Goal: Task Accomplishment & Management: Complete application form

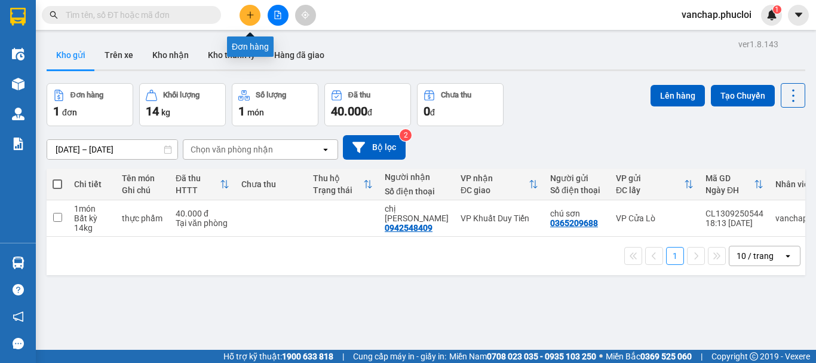
drag, startPoint x: 0, startPoint y: 0, endPoint x: 249, endPoint y: 14, distance: 249.0
click at [249, 14] on button at bounding box center [250, 15] width 21 height 21
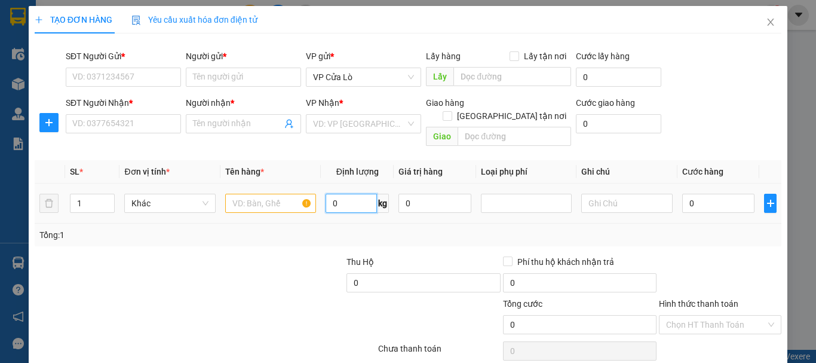
click at [347, 194] on input "0" at bounding box center [351, 203] width 51 height 19
type input "6"
click at [275, 194] on input "text" at bounding box center [270, 203] width 91 height 19
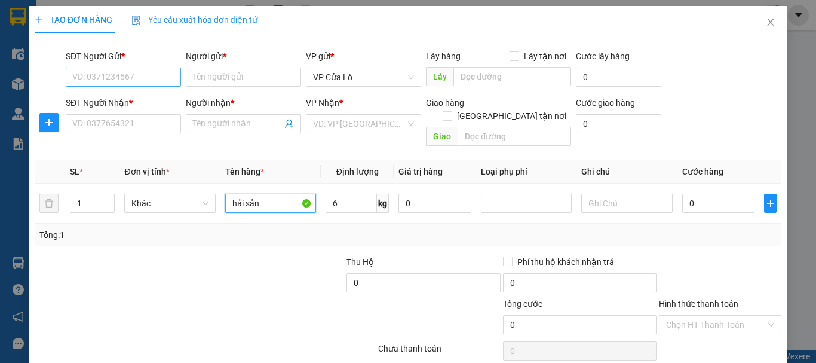
type input "hải sản"
click at [115, 78] on input "SĐT Người Gửi *" at bounding box center [123, 77] width 115 height 19
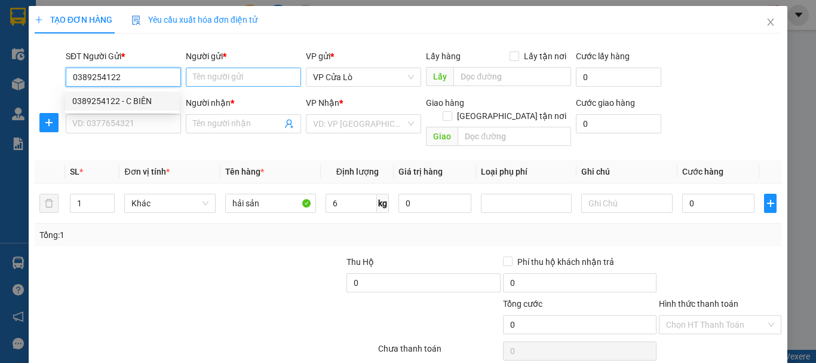
type input "0389254122"
click at [224, 81] on input "Người gửi *" at bounding box center [243, 77] width 115 height 19
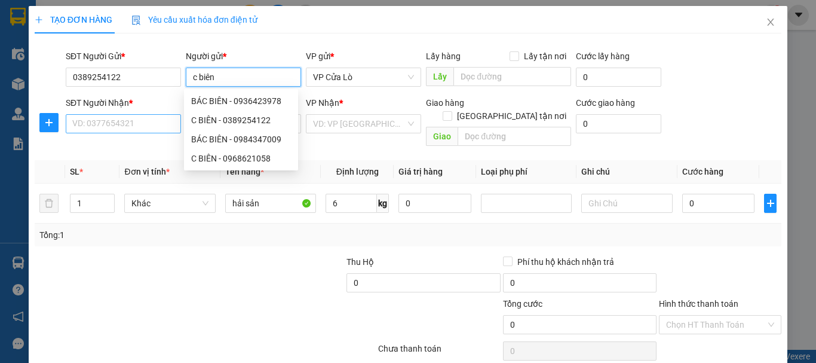
type input "c biên"
click at [126, 125] on input "SĐT Người Nhận *" at bounding box center [123, 123] width 115 height 19
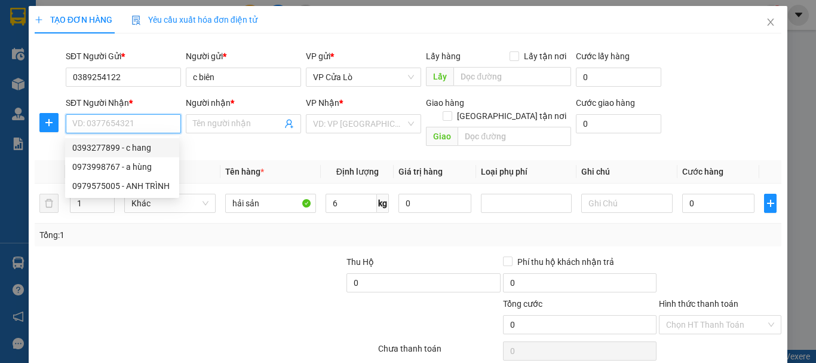
click at [146, 151] on div "0393277899 - c hang" at bounding box center [122, 147] width 100 height 13
type input "0393277899"
type input "c hang"
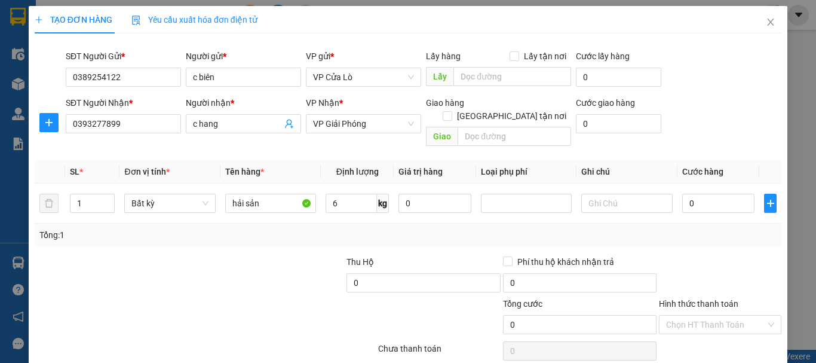
drag, startPoint x: 252, startPoint y: 256, endPoint x: 250, endPoint y: 250, distance: 7.0
click at [252, 255] on div at bounding box center [267, 276] width 156 height 42
drag, startPoint x: 250, startPoint y: 250, endPoint x: 211, endPoint y: 228, distance: 44.4
click at [249, 255] on div at bounding box center [267, 276] width 156 height 42
click at [343, 194] on input "6" at bounding box center [351, 203] width 51 height 19
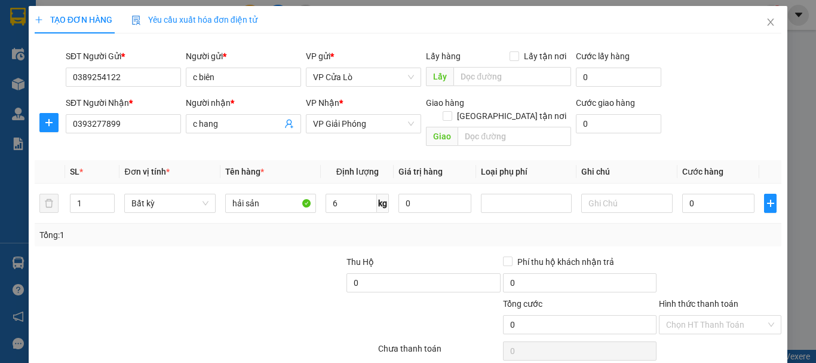
click at [261, 232] on div "Tổng: 1" at bounding box center [408, 235] width 747 height 23
type input "30.000"
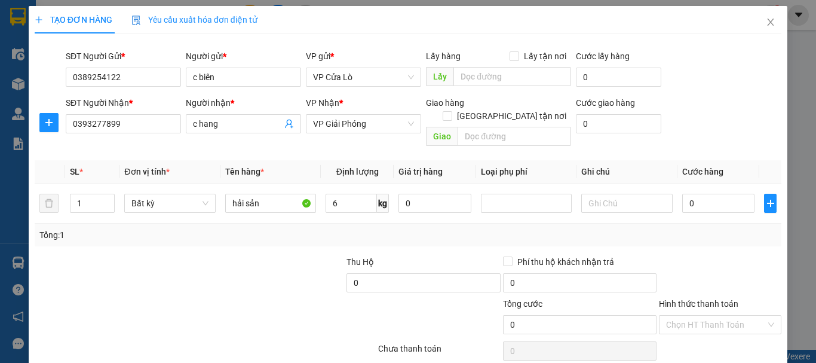
type input "30.000"
click at [681, 183] on td "30.000" at bounding box center [719, 203] width 82 height 40
click at [687, 194] on input "30.000" at bounding box center [719, 203] width 73 height 19
click at [686, 194] on input "30.000" at bounding box center [719, 203] width 73 height 19
type input "40.000"
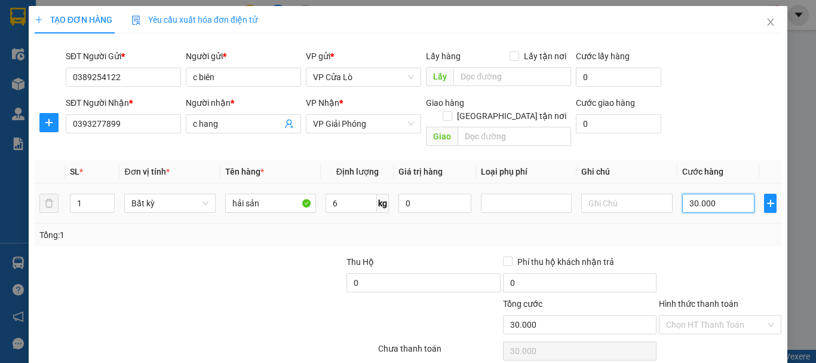
type input "40.000"
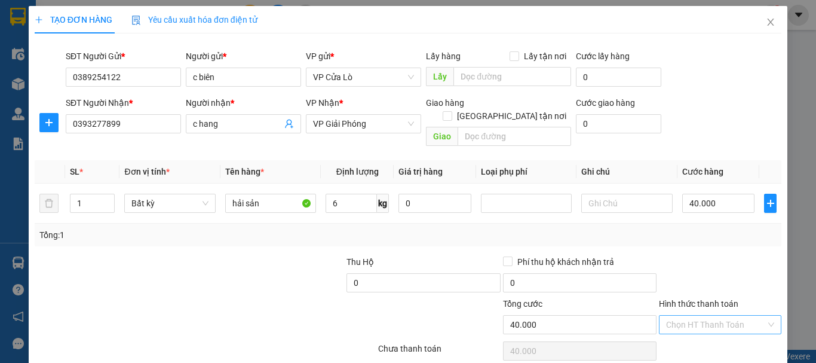
click at [693, 316] on input "Hình thức thanh toán" at bounding box center [716, 325] width 100 height 18
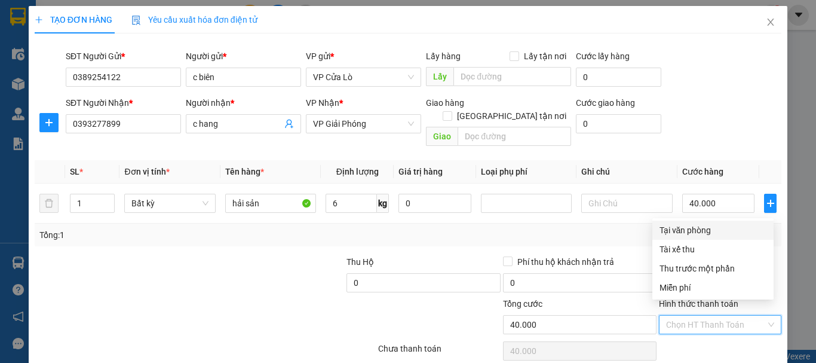
click at [689, 232] on div "Tại văn phòng" at bounding box center [713, 230] width 107 height 13
type input "0"
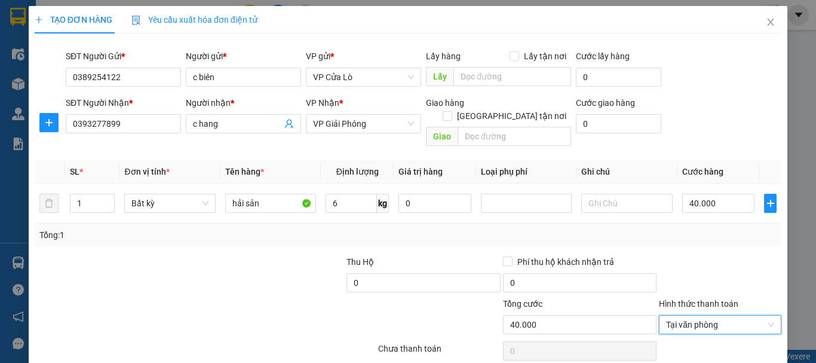
scroll to position [75, 0]
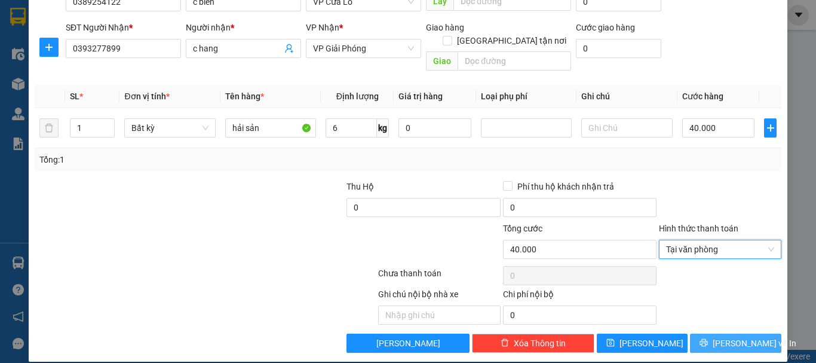
click at [708, 338] on icon "printer" at bounding box center [704, 342] width 8 height 8
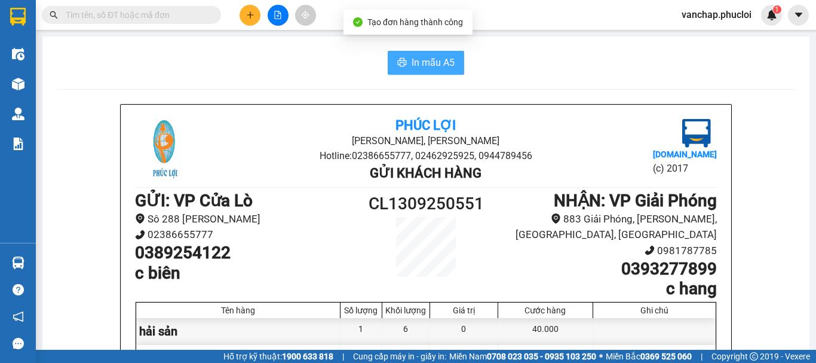
click at [420, 59] on span "In mẫu A5" at bounding box center [433, 62] width 43 height 15
